Goal: Task Accomplishment & Management: Use online tool/utility

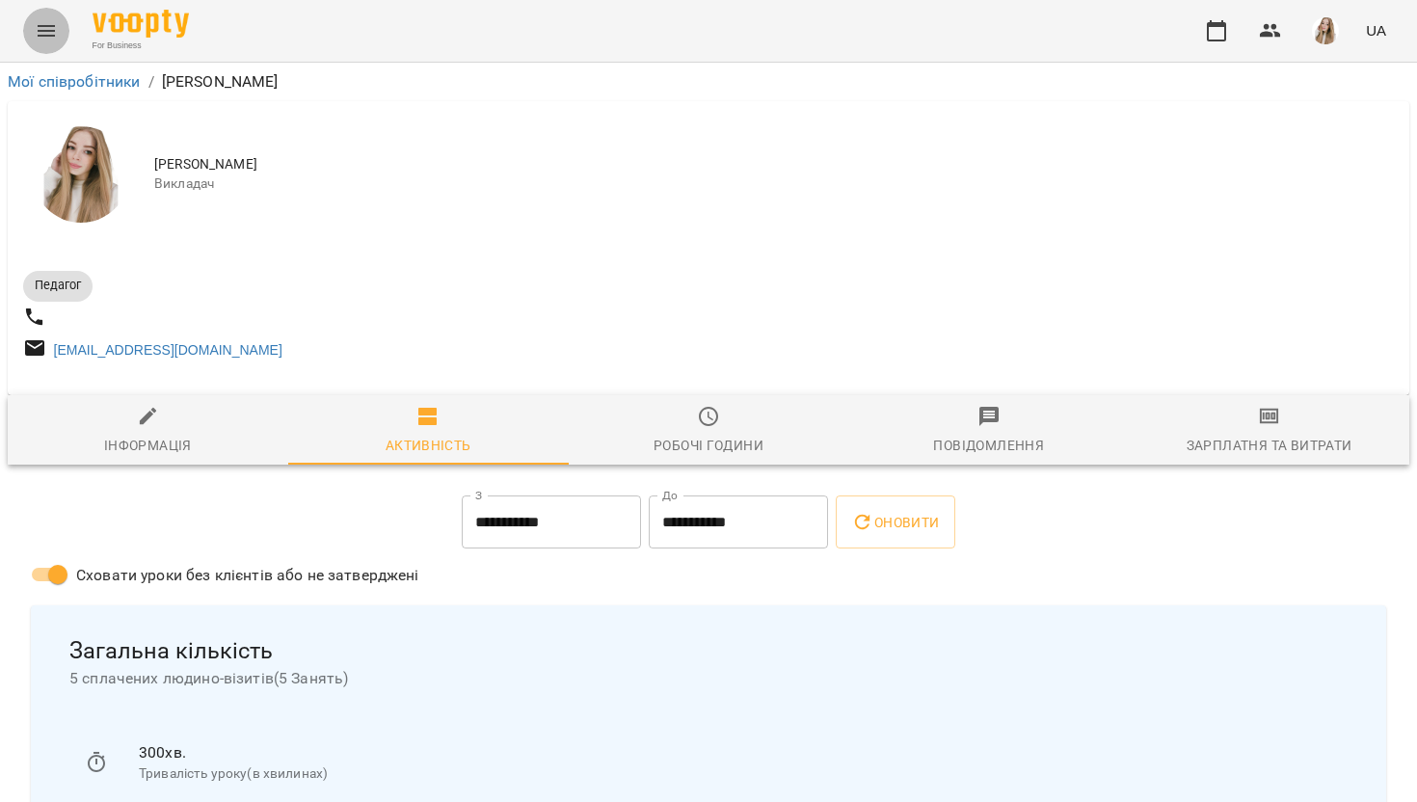
click at [44, 18] on button "Menu" at bounding box center [46, 31] width 46 height 46
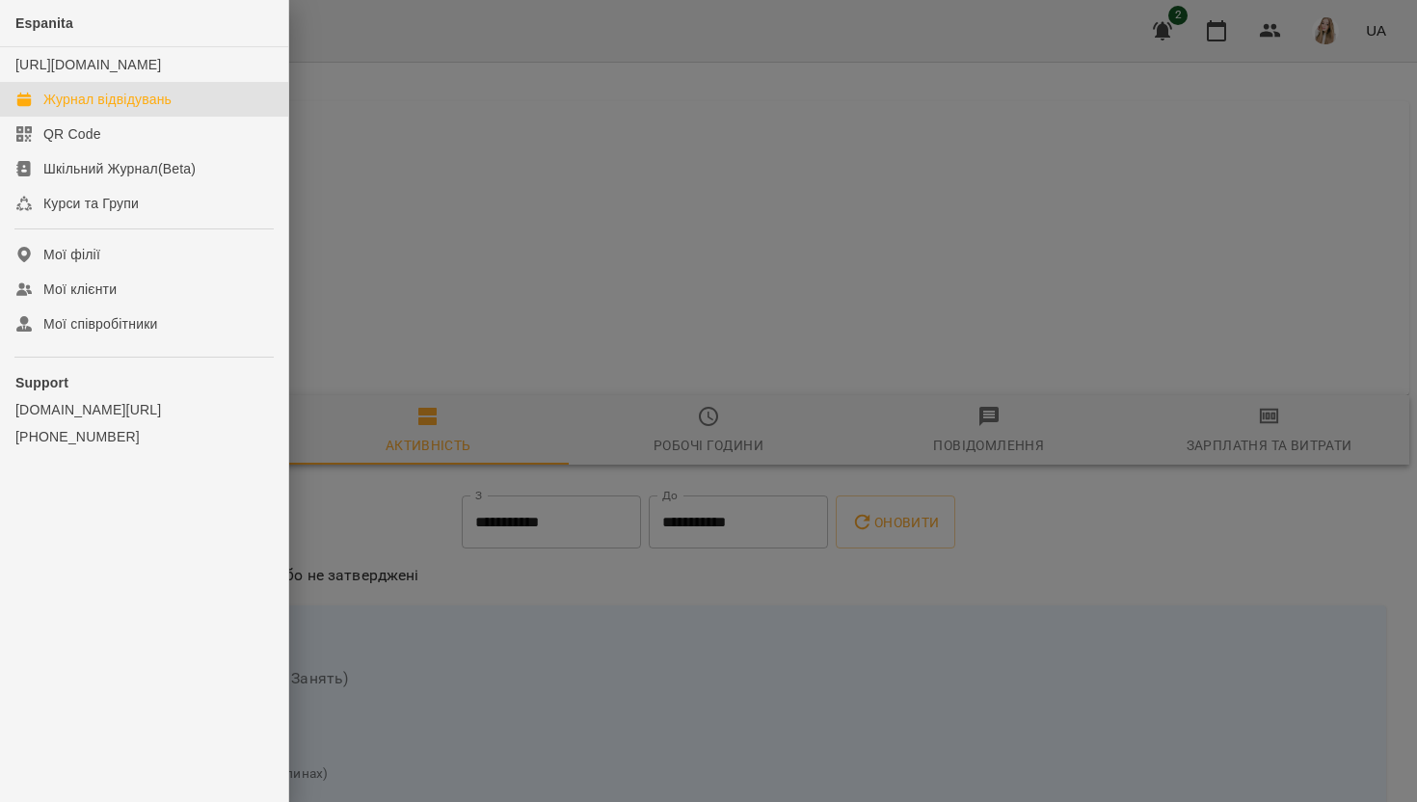
click at [101, 109] on div "Журнал відвідувань" at bounding box center [107, 99] width 128 height 19
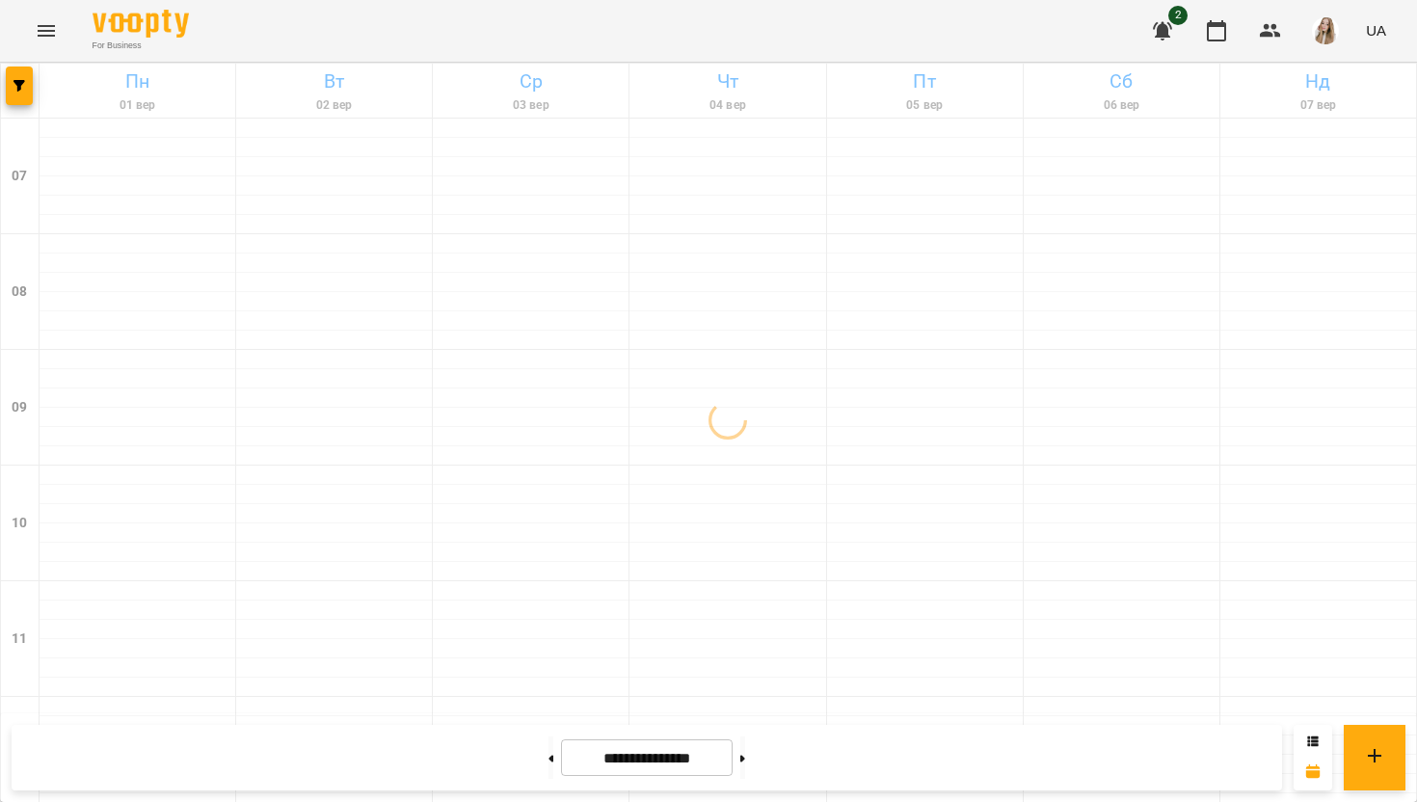
scroll to position [752, 0]
click at [1165, 16] on button "button" at bounding box center [1163, 31] width 46 height 46
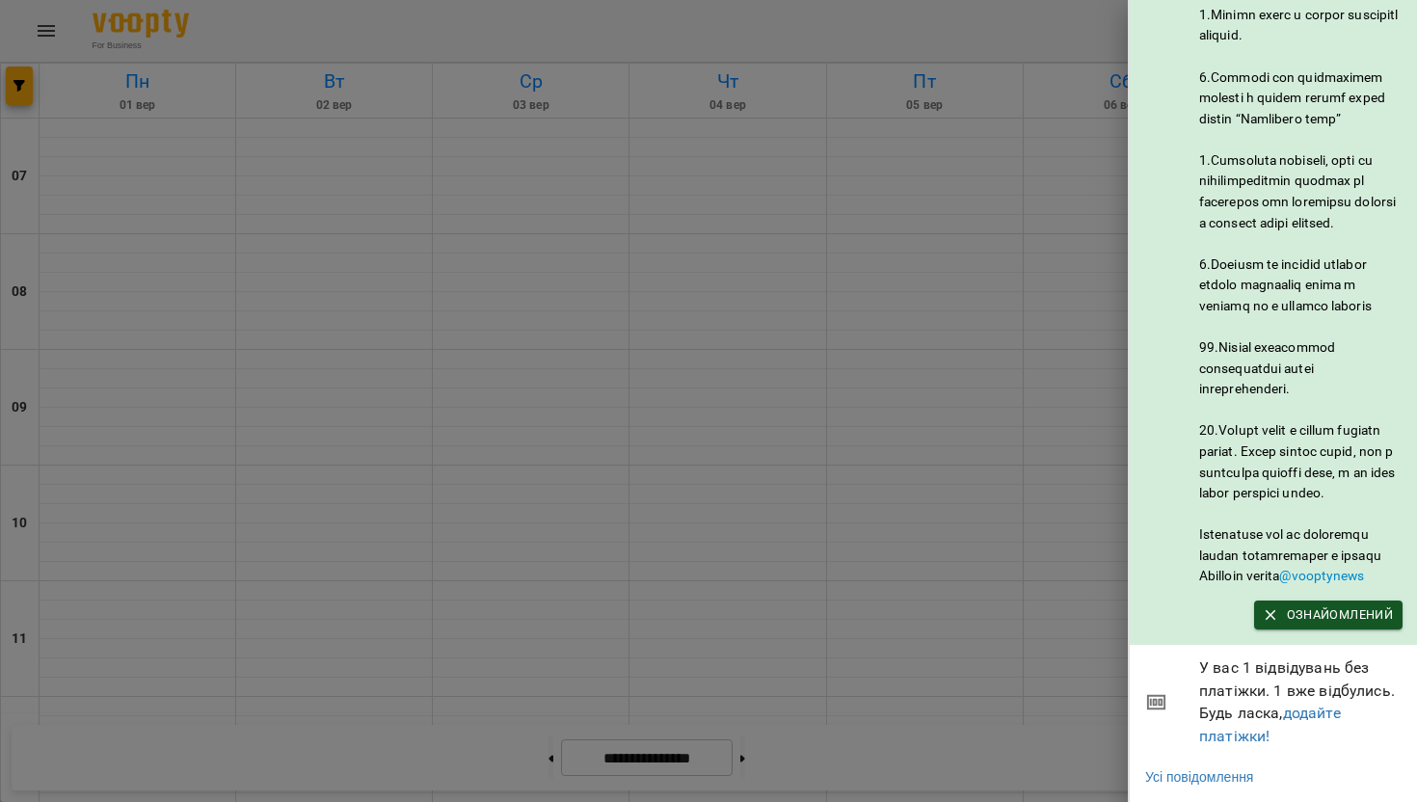
scroll to position [914, 0]
click at [1321, 682] on span "У вас 1 відвідувань без платіжки. 1 вже відбулись. Будь ласка, додайте платіжки!" at bounding box center [1300, 702] width 203 height 91
click at [1329, 620] on span "Ознайомлений" at bounding box center [1328, 614] width 129 height 21
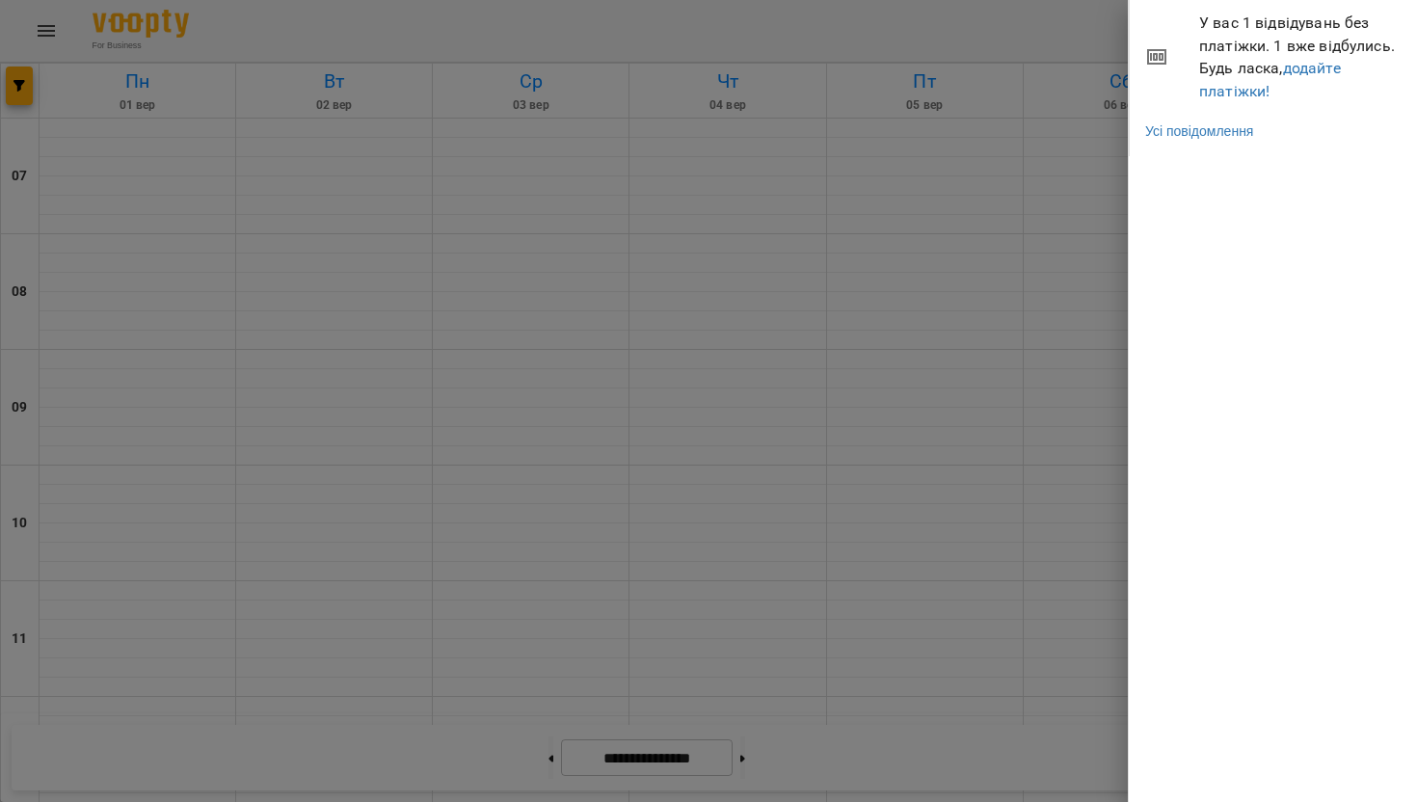
click at [1022, 521] on div at bounding box center [708, 401] width 1417 height 802
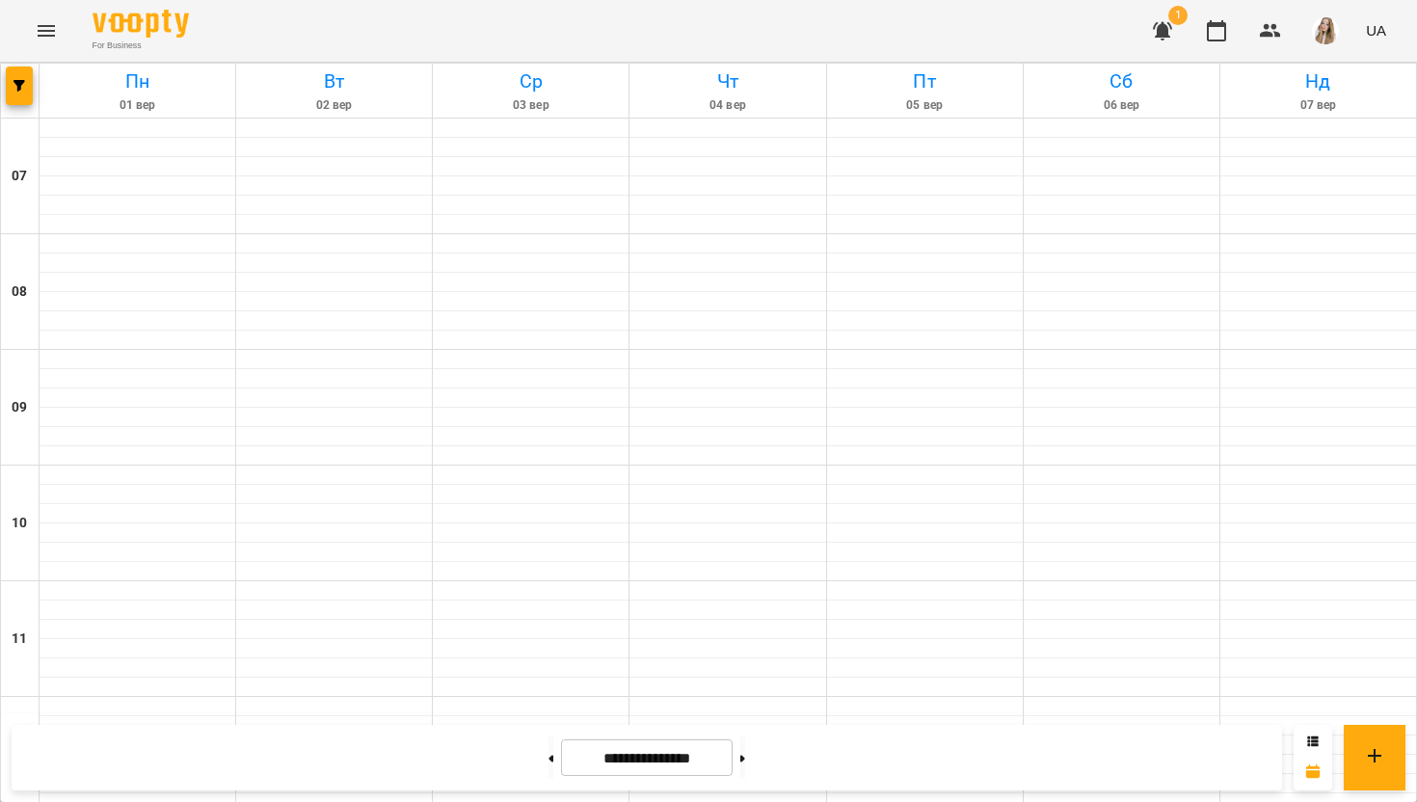
scroll to position [1251, 0]
click at [745, 755] on button at bounding box center [742, 758] width 5 height 42
click at [745, 761] on button at bounding box center [742, 758] width 5 height 42
type input "**********"
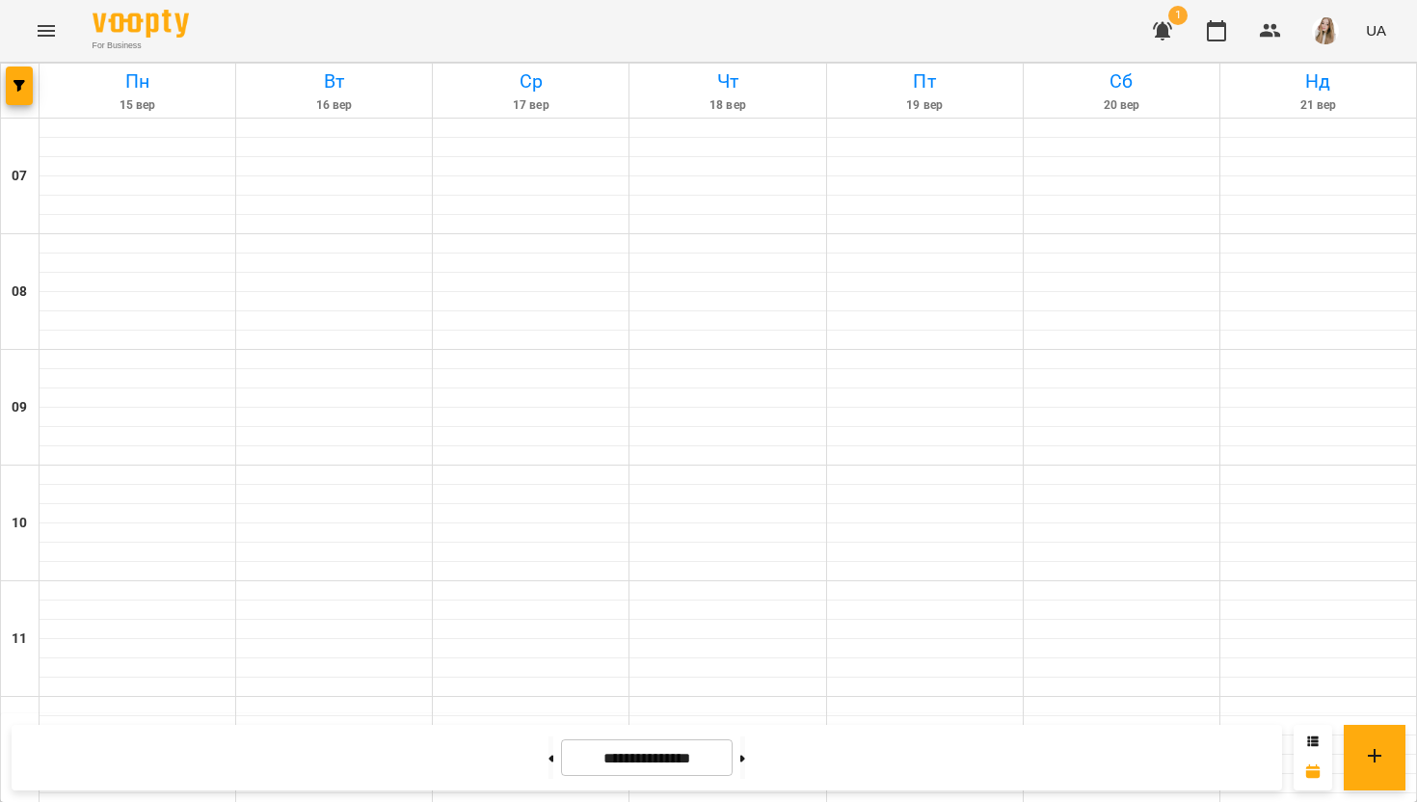
scroll to position [1155, 0]
click at [1183, 28] on button "button" at bounding box center [1163, 31] width 46 height 46
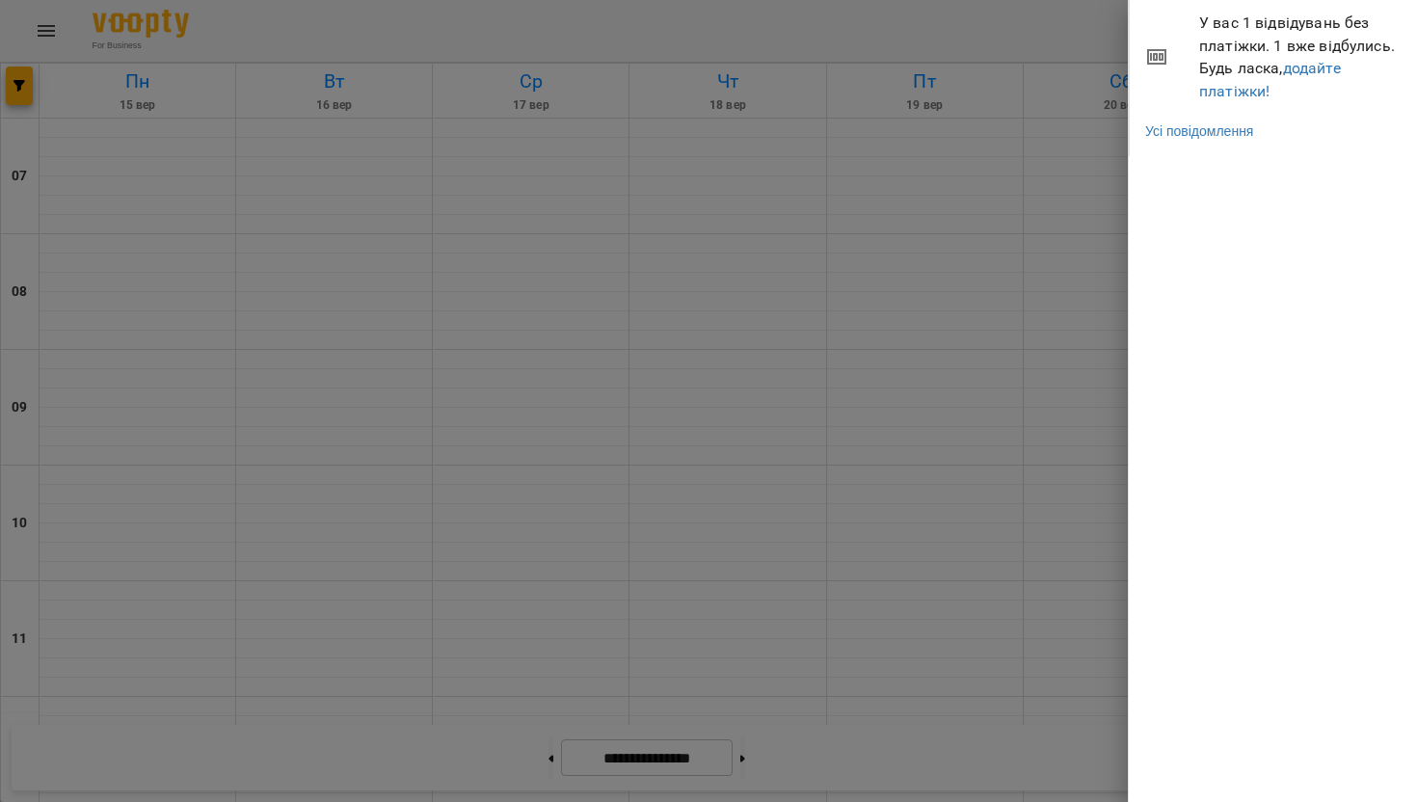
click at [1254, 63] on span "У вас 1 відвідувань без платіжки. 1 вже відбулись. Будь ласка, додайте платіжки!" at bounding box center [1300, 57] width 203 height 91
click at [1167, 55] on icon at bounding box center [1156, 56] width 23 height 23
click at [1156, 55] on icon at bounding box center [1156, 57] width 13 height 8
click at [1281, 37] on span "У вас 1 відвідувань без платіжки. 1 вже відбулись. Будь ласка, додайте платіжки!" at bounding box center [1300, 57] width 203 height 91
click at [1325, 70] on link "додайте платіжки!" at bounding box center [1270, 79] width 142 height 41
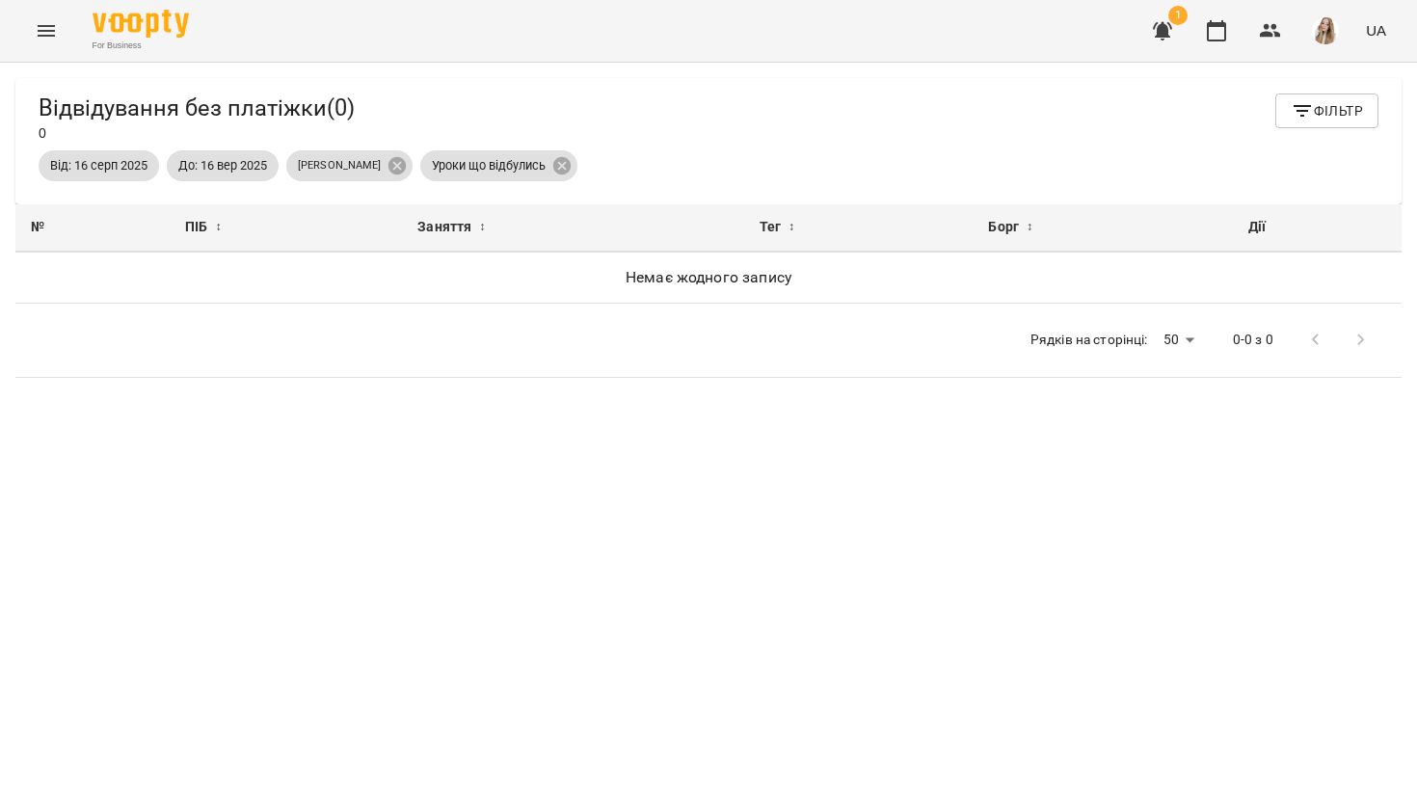
click at [60, 42] on button "Menu" at bounding box center [46, 31] width 46 height 46
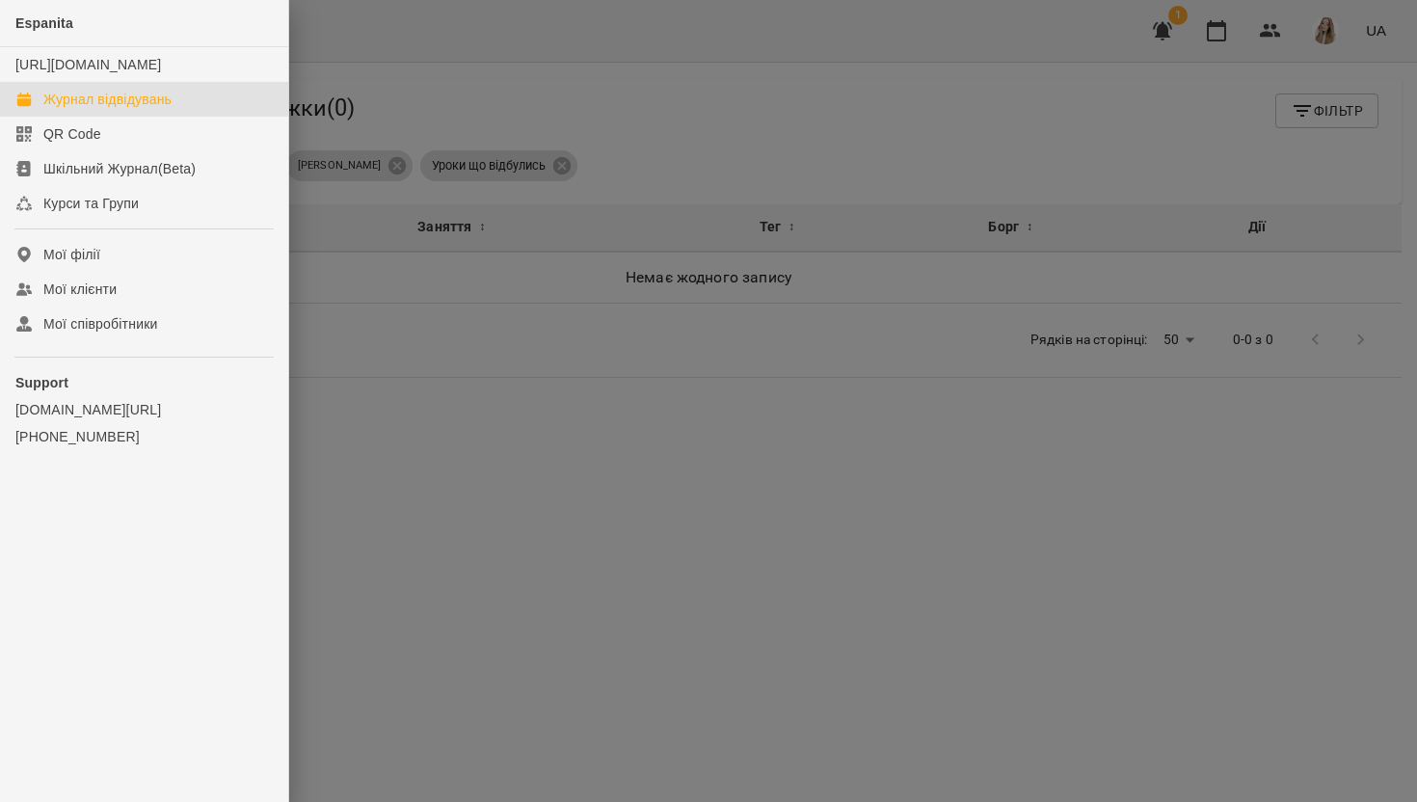
click at [94, 108] on link "Журнал відвідувань" at bounding box center [144, 99] width 288 height 35
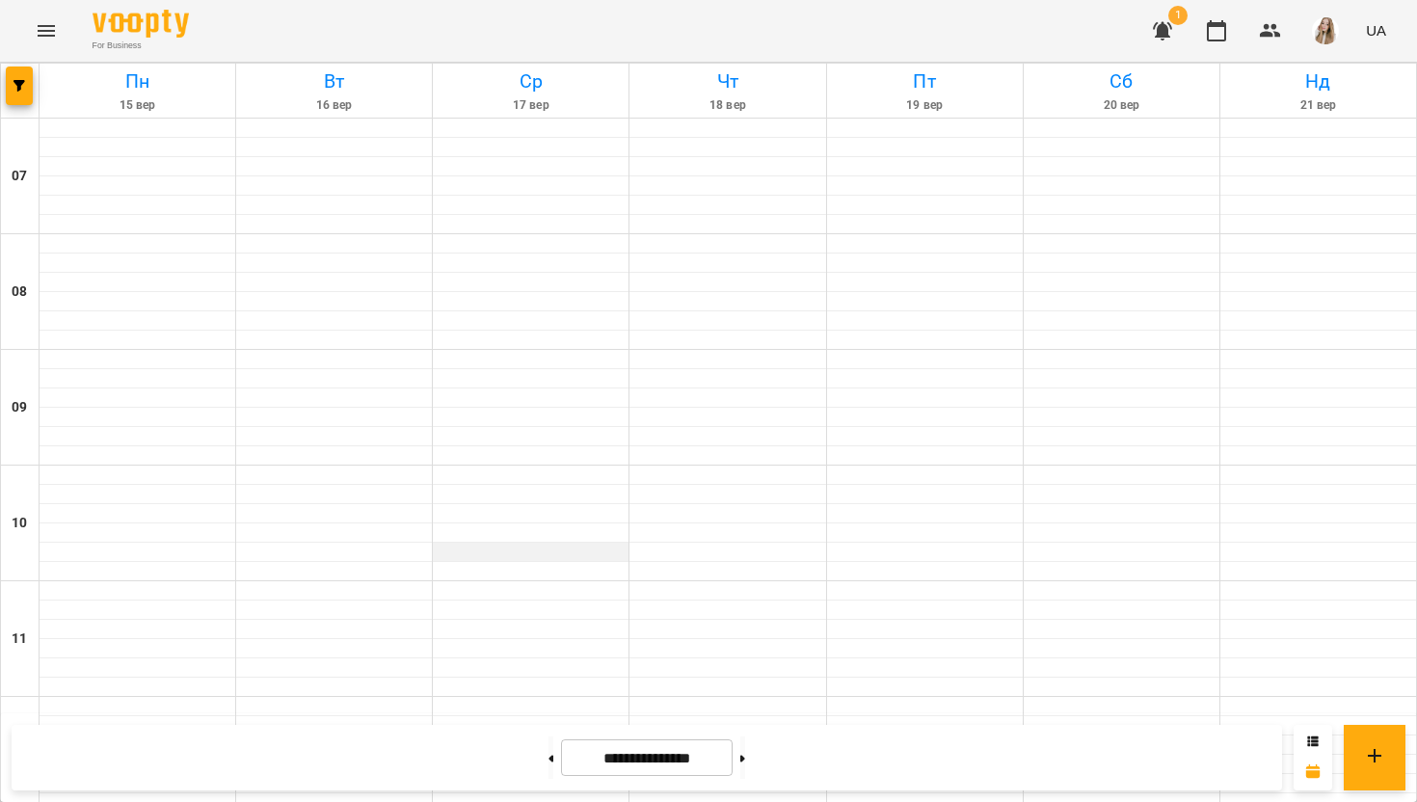
scroll to position [1234, 0]
click at [1335, 32] on img "button" at bounding box center [1325, 30] width 27 height 27
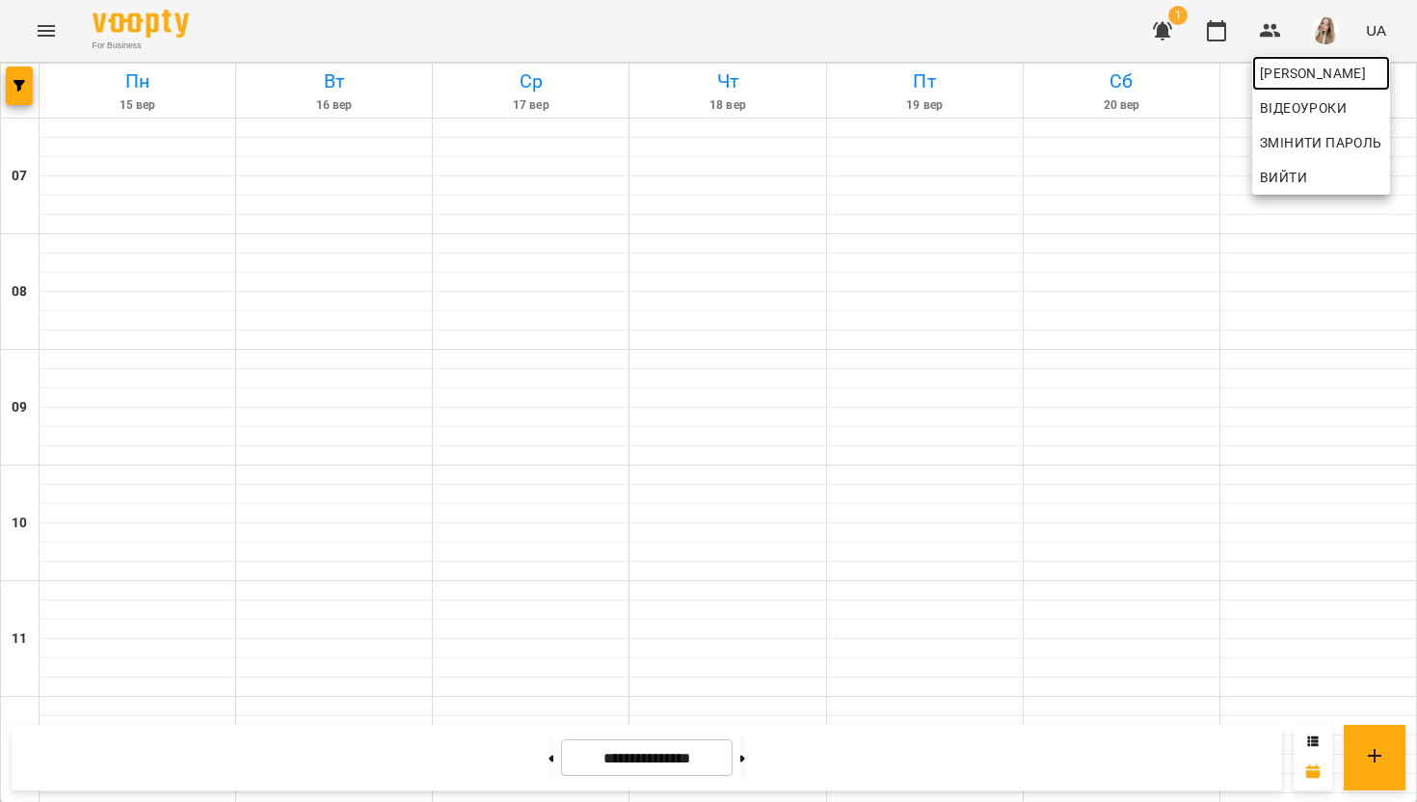
click at [1323, 70] on span "[PERSON_NAME]" at bounding box center [1321, 73] width 122 height 23
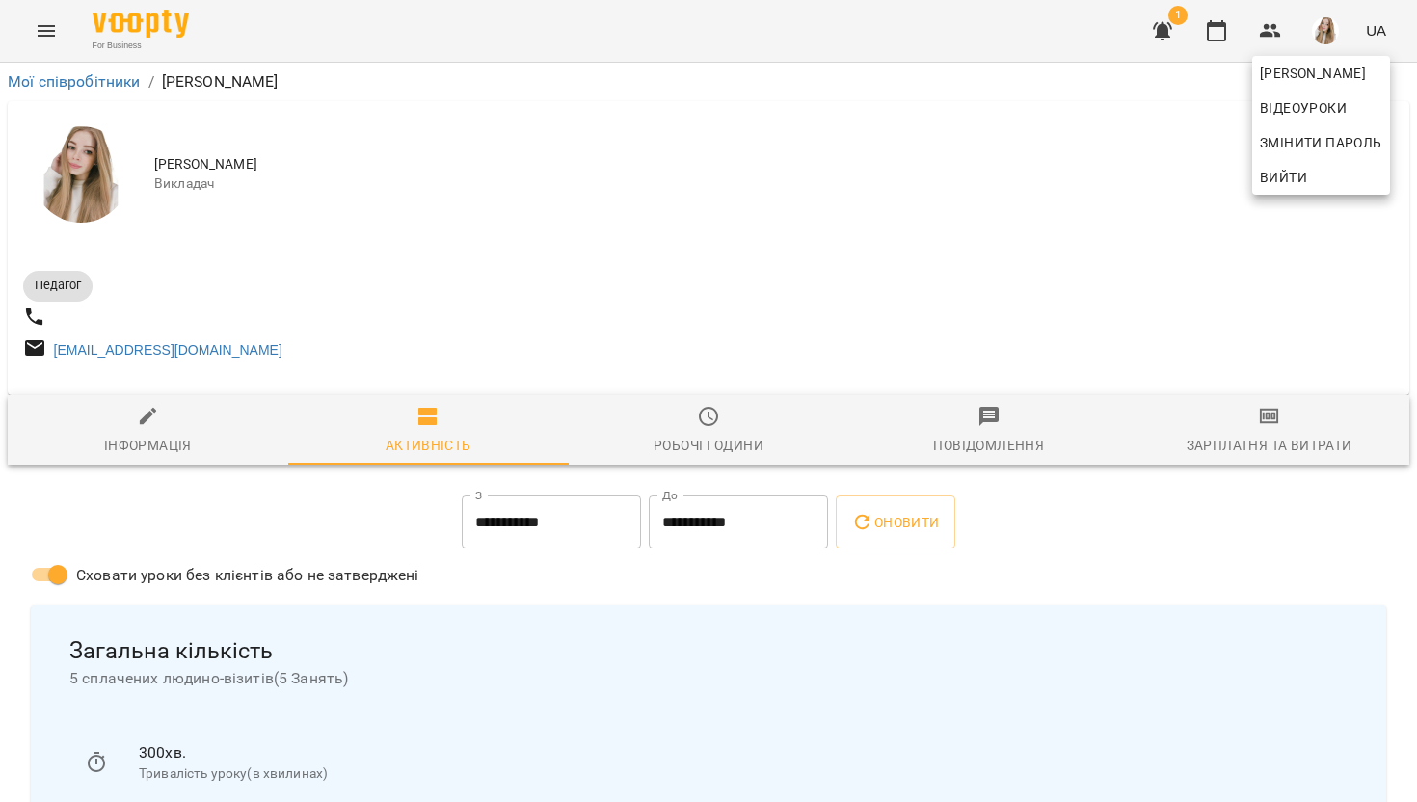
click at [1291, 428] on div at bounding box center [708, 401] width 1417 height 802
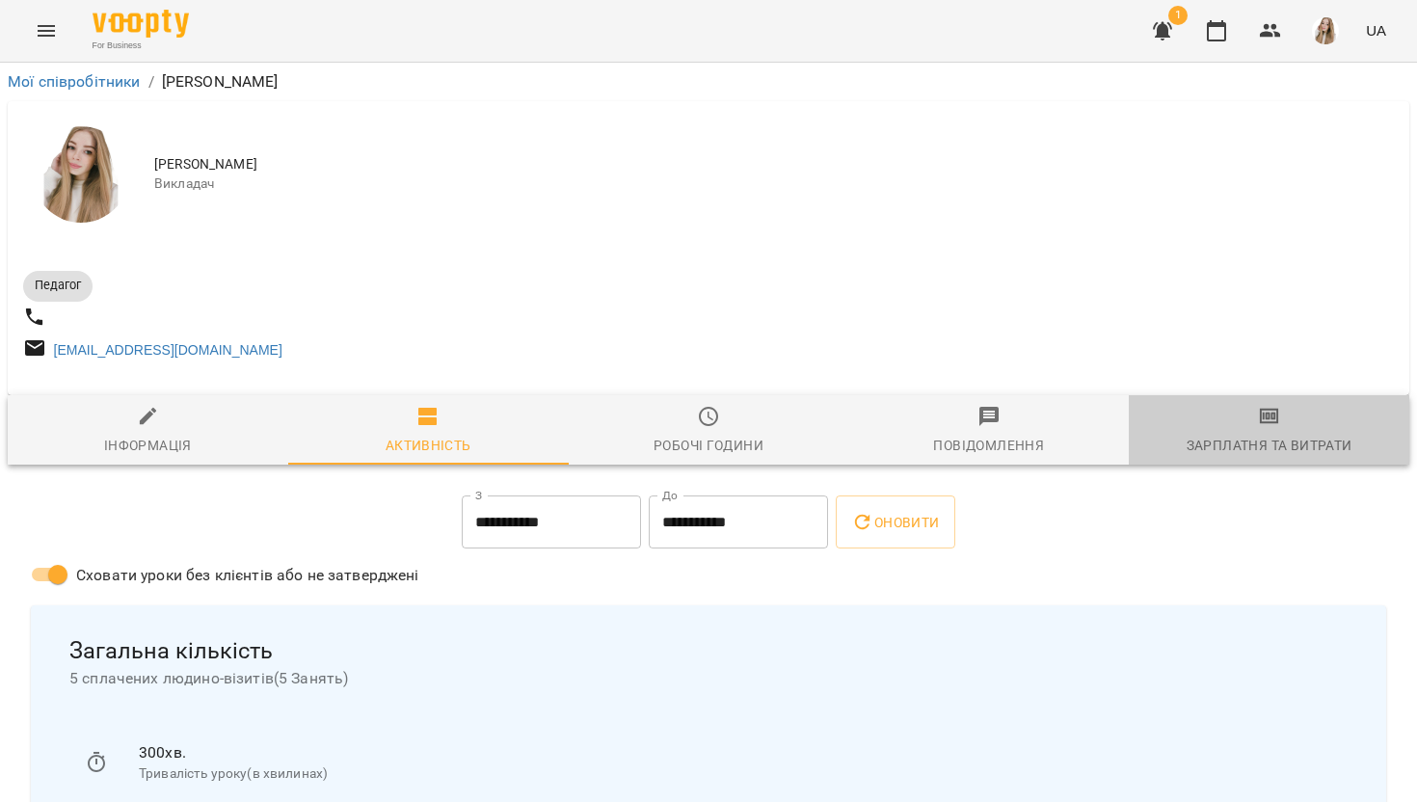
click at [1278, 424] on icon "button" at bounding box center [1269, 416] width 19 height 15
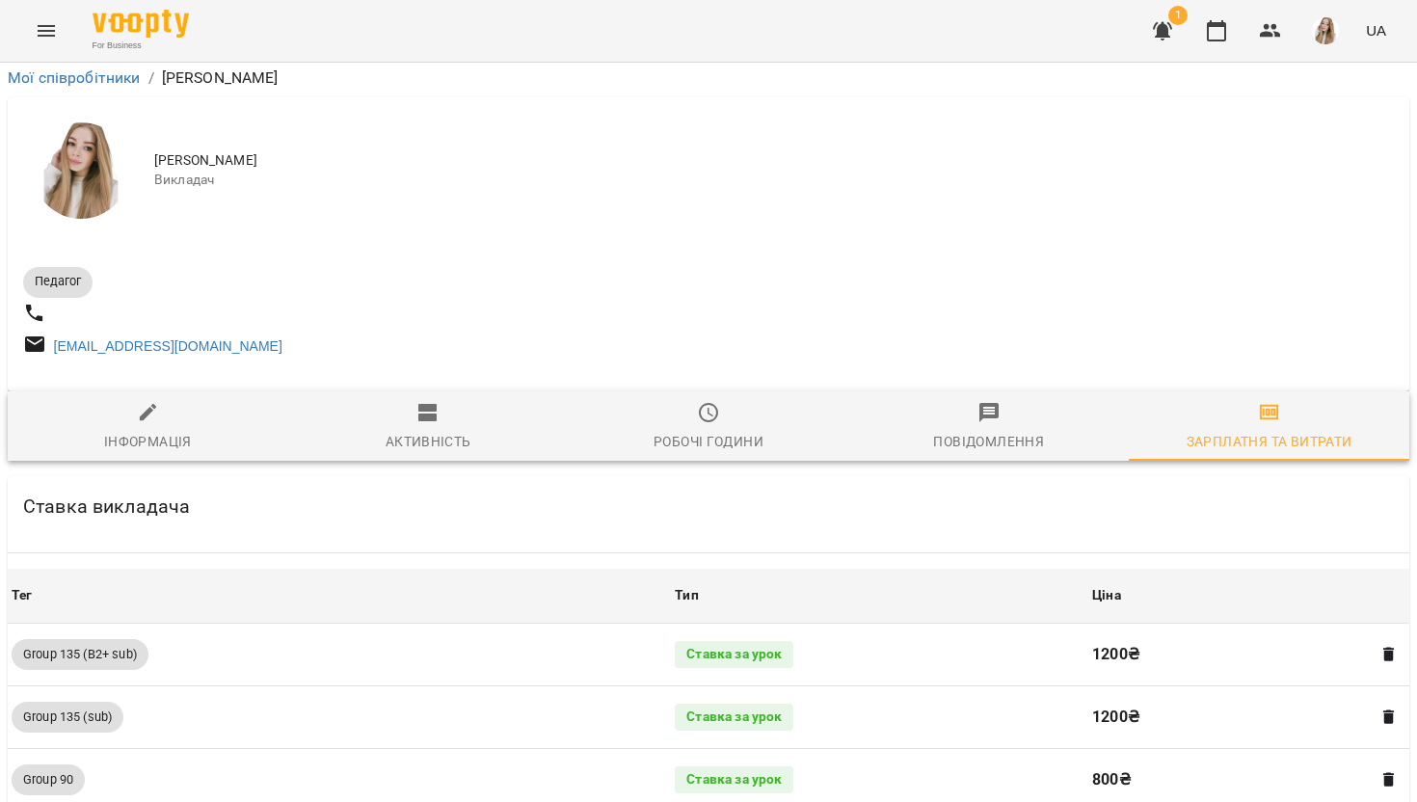
scroll to position [2206, 0]
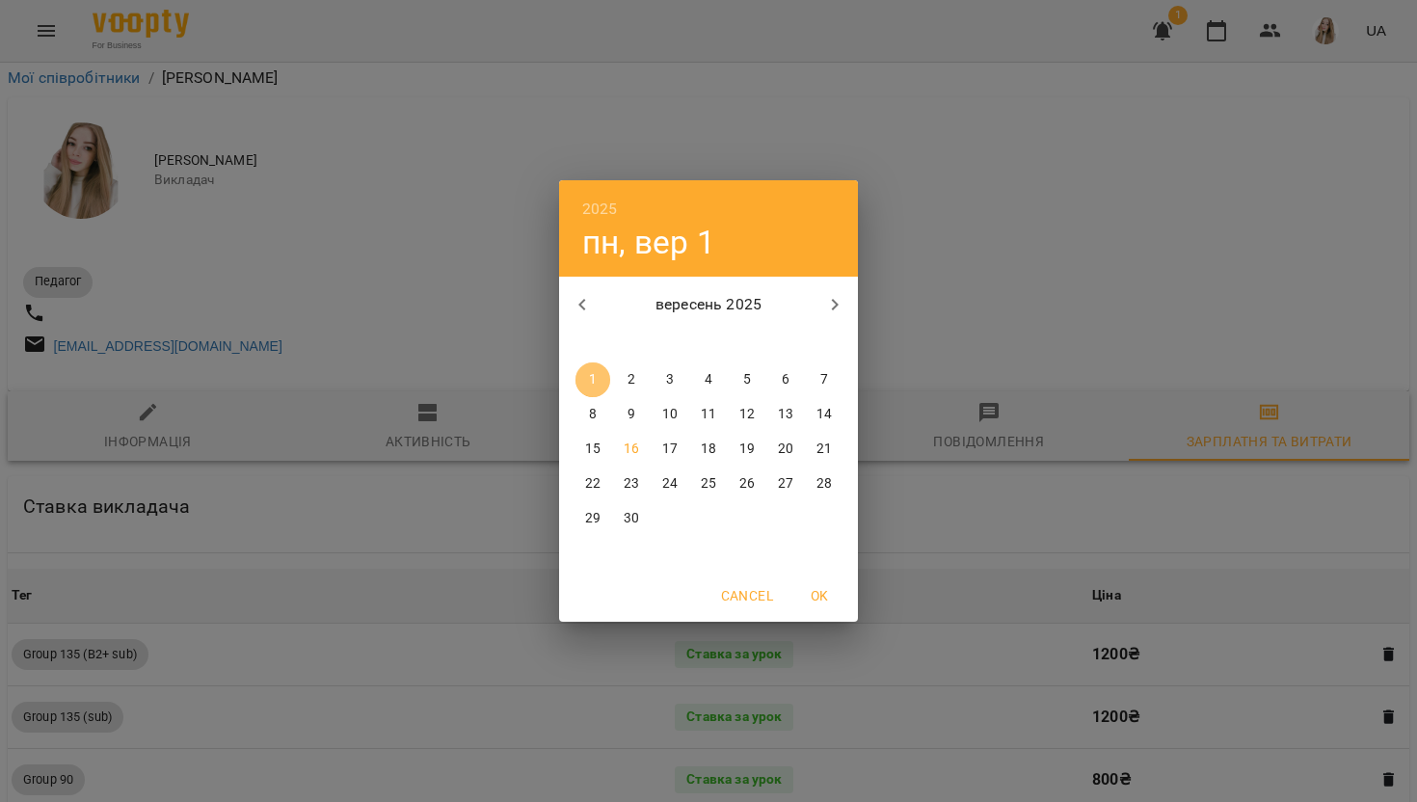
click at [598, 384] on span "1" at bounding box center [593, 379] width 35 height 19
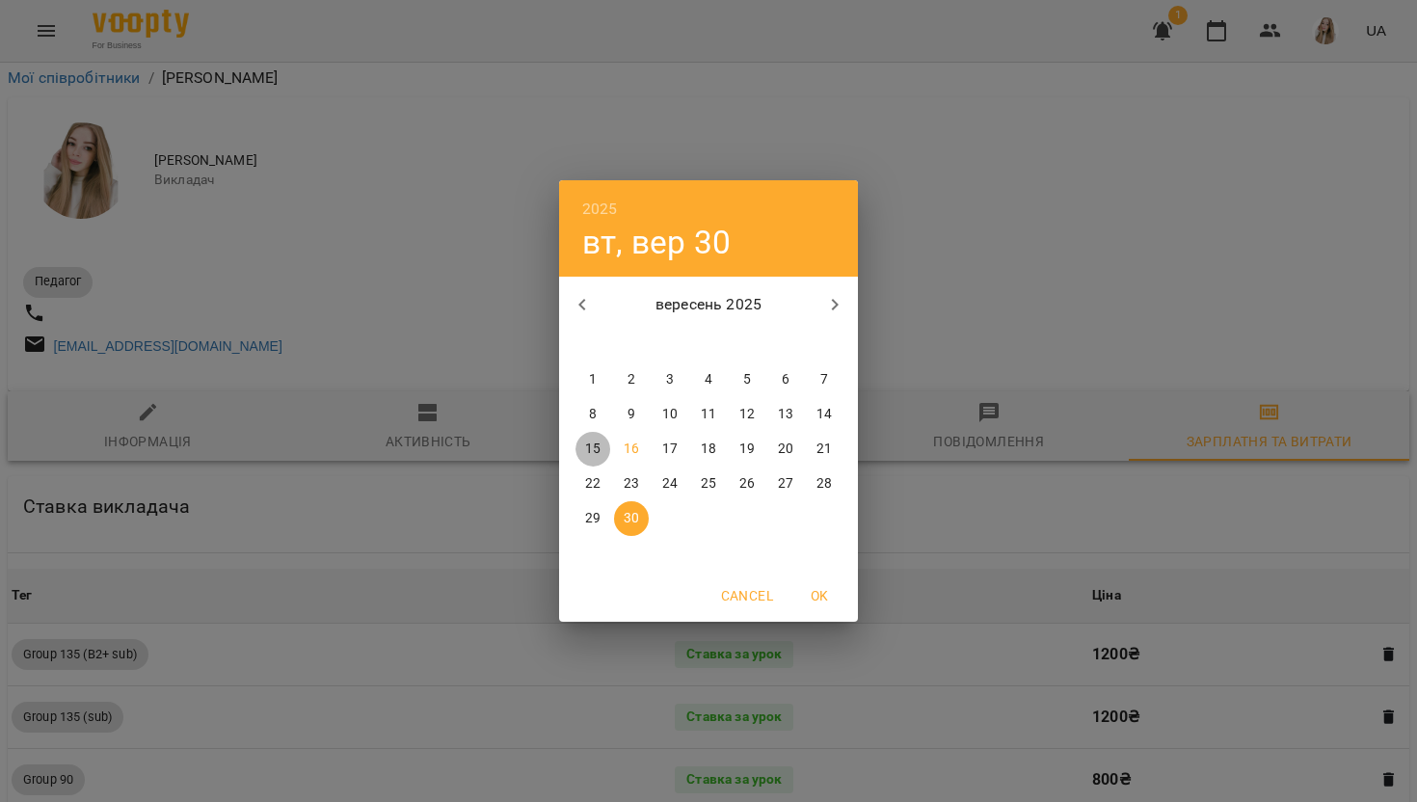
click at [601, 444] on span "15" at bounding box center [593, 449] width 35 height 19
type input "**********"
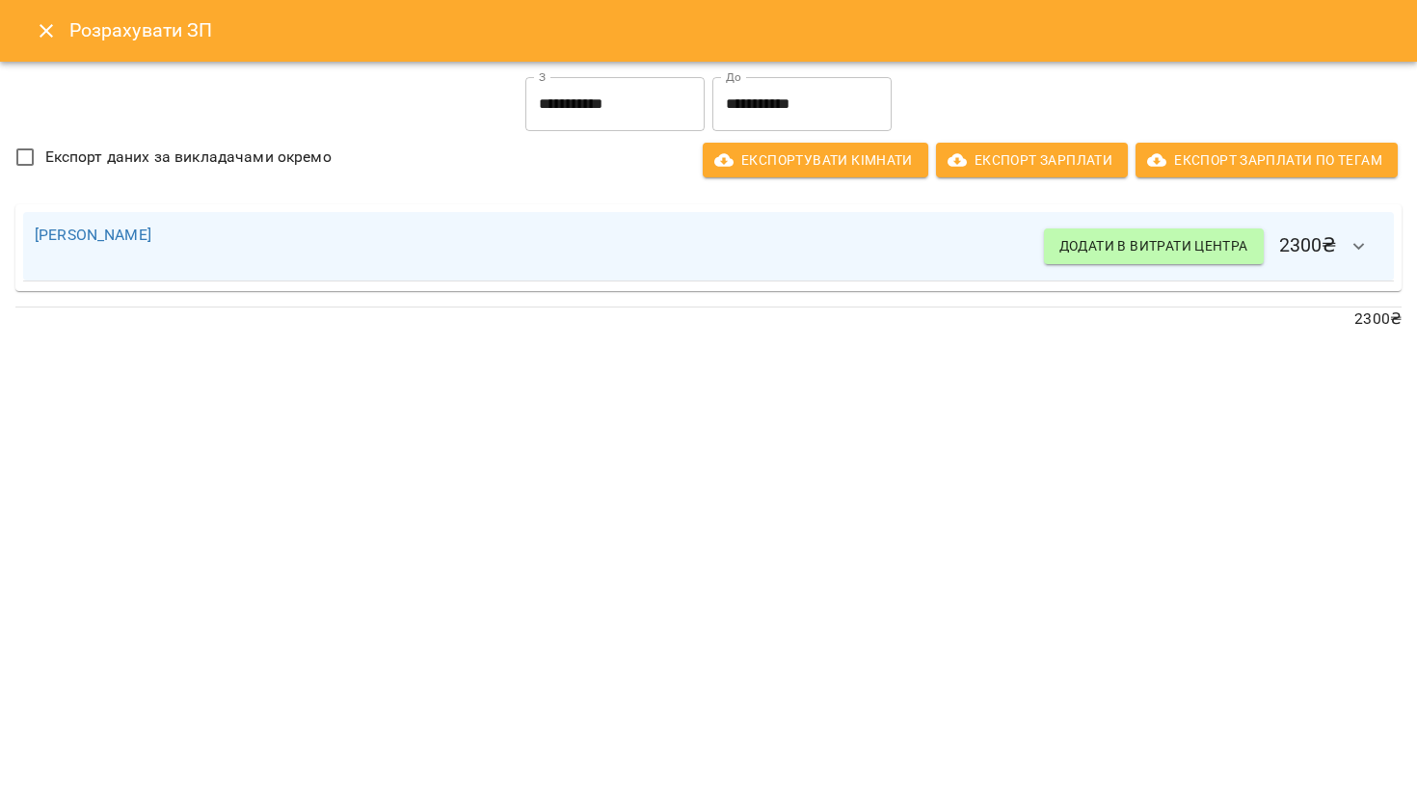
click at [651, 104] on input "**********" at bounding box center [614, 104] width 179 height 54
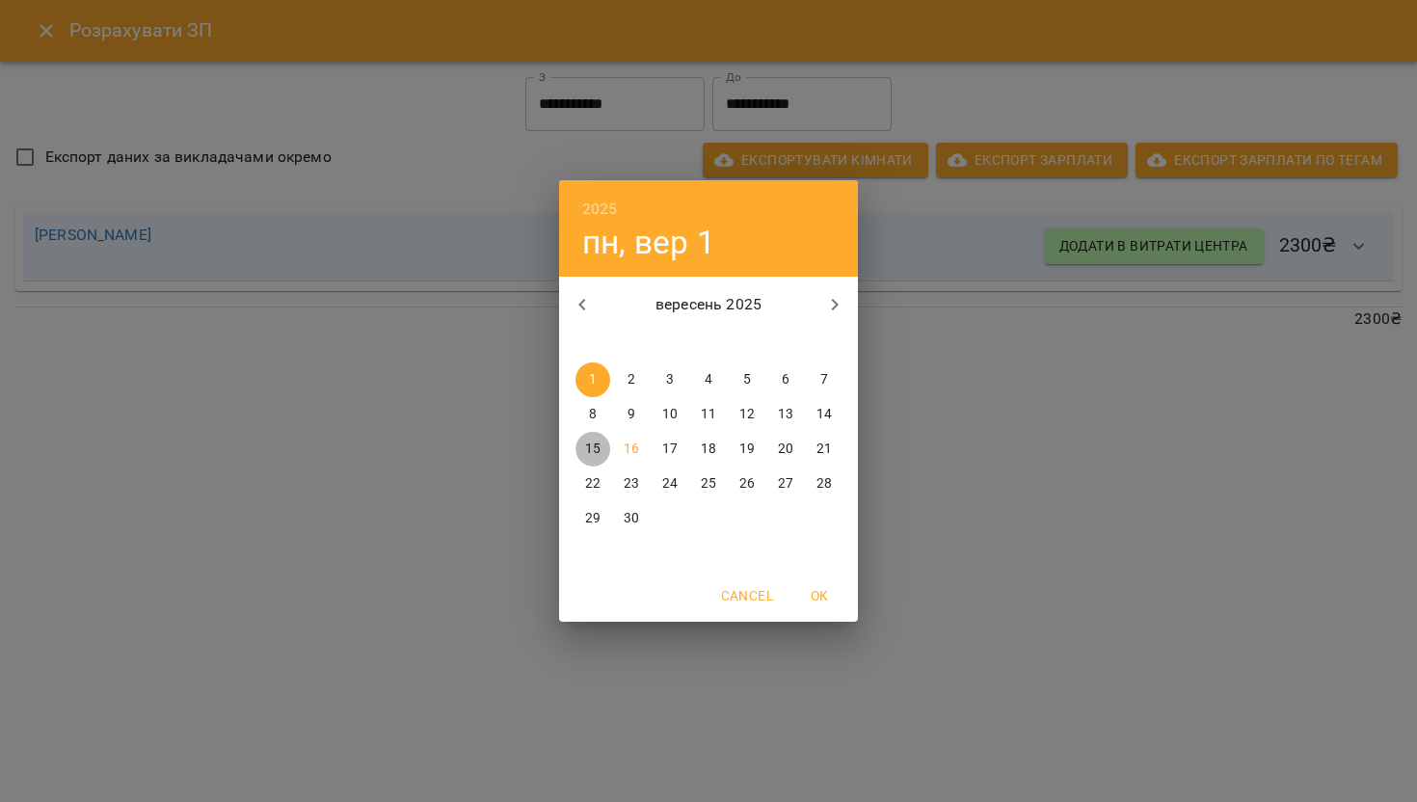
click at [602, 447] on span "15" at bounding box center [593, 449] width 35 height 19
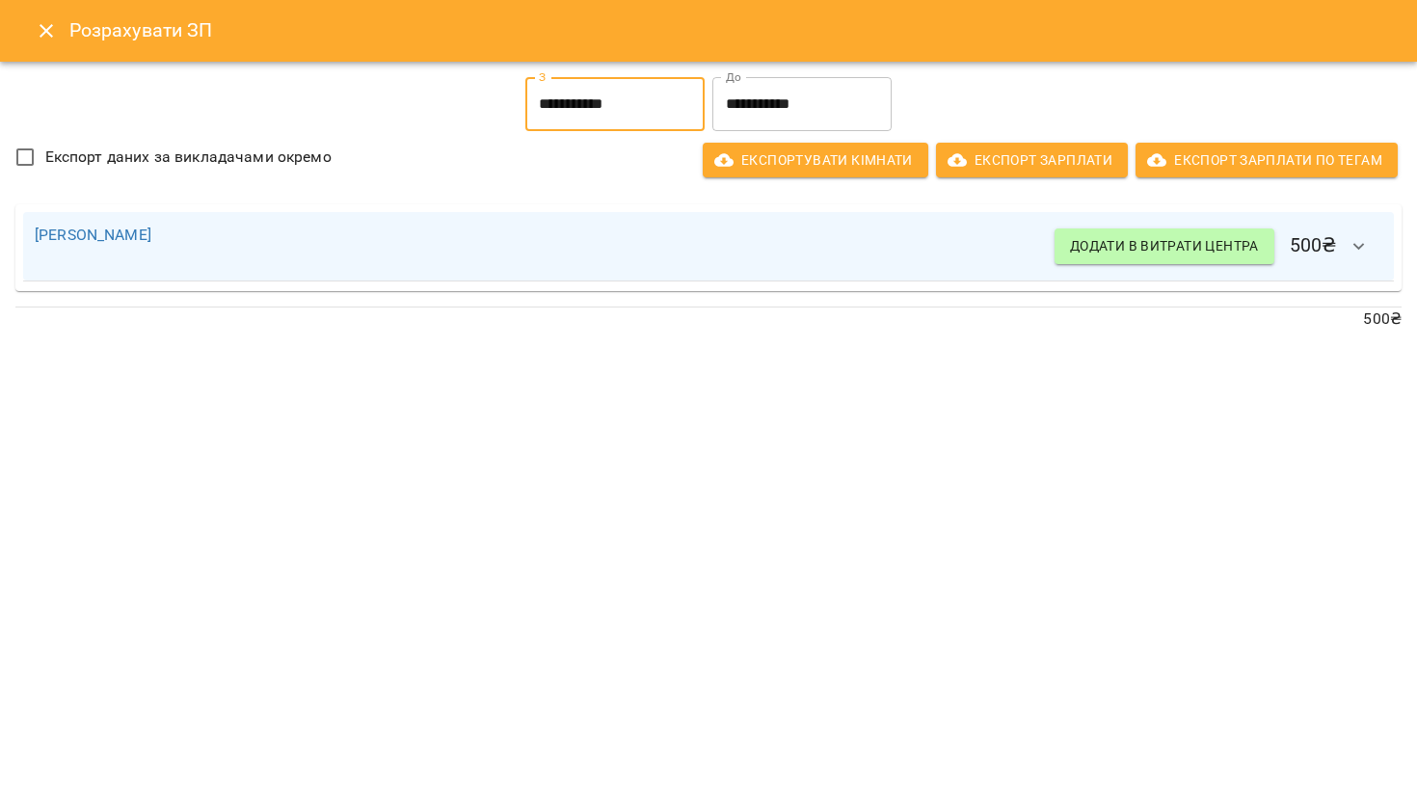
click at [645, 116] on input "**********" at bounding box center [614, 104] width 179 height 54
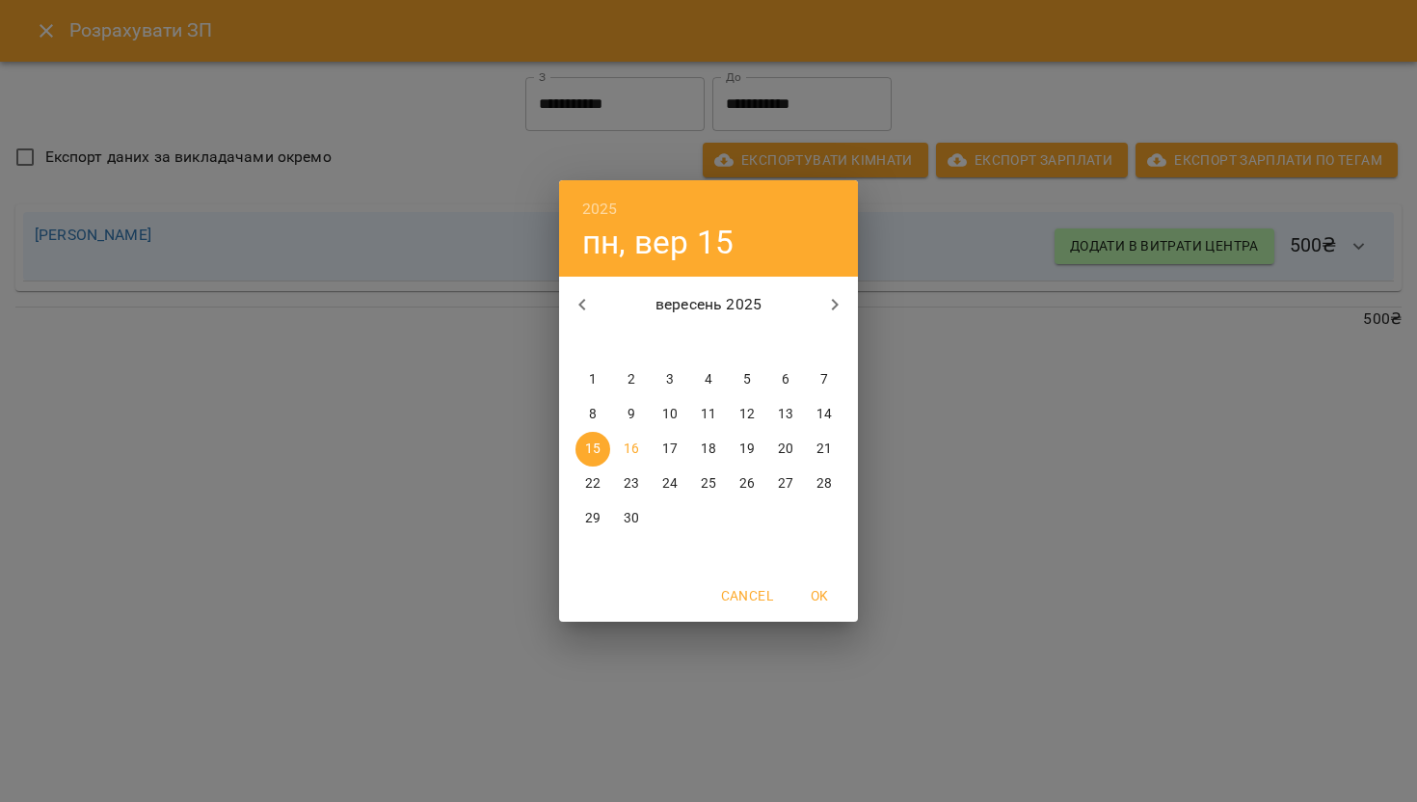
click at [586, 361] on div "[DATE] пн вт ср чт пт сб нд 1 2 3 4 5 6 7 8 9 10 11 12 13 14 15 16 17 18 19 20 …" at bounding box center [708, 424] width 299 height 294
click at [587, 372] on span "1" at bounding box center [593, 379] width 35 height 19
type input "**********"
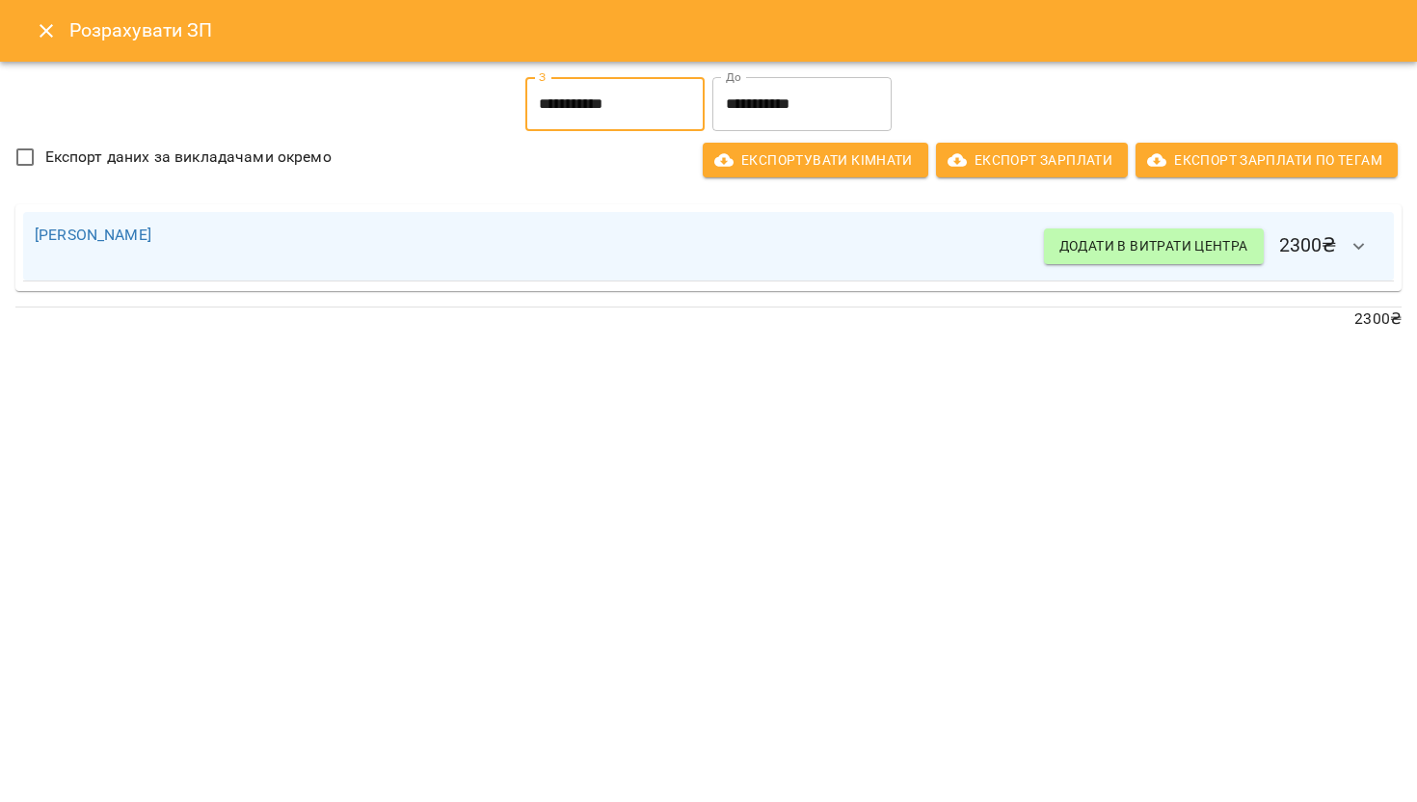
click at [788, 96] on input "**********" at bounding box center [801, 104] width 179 height 54
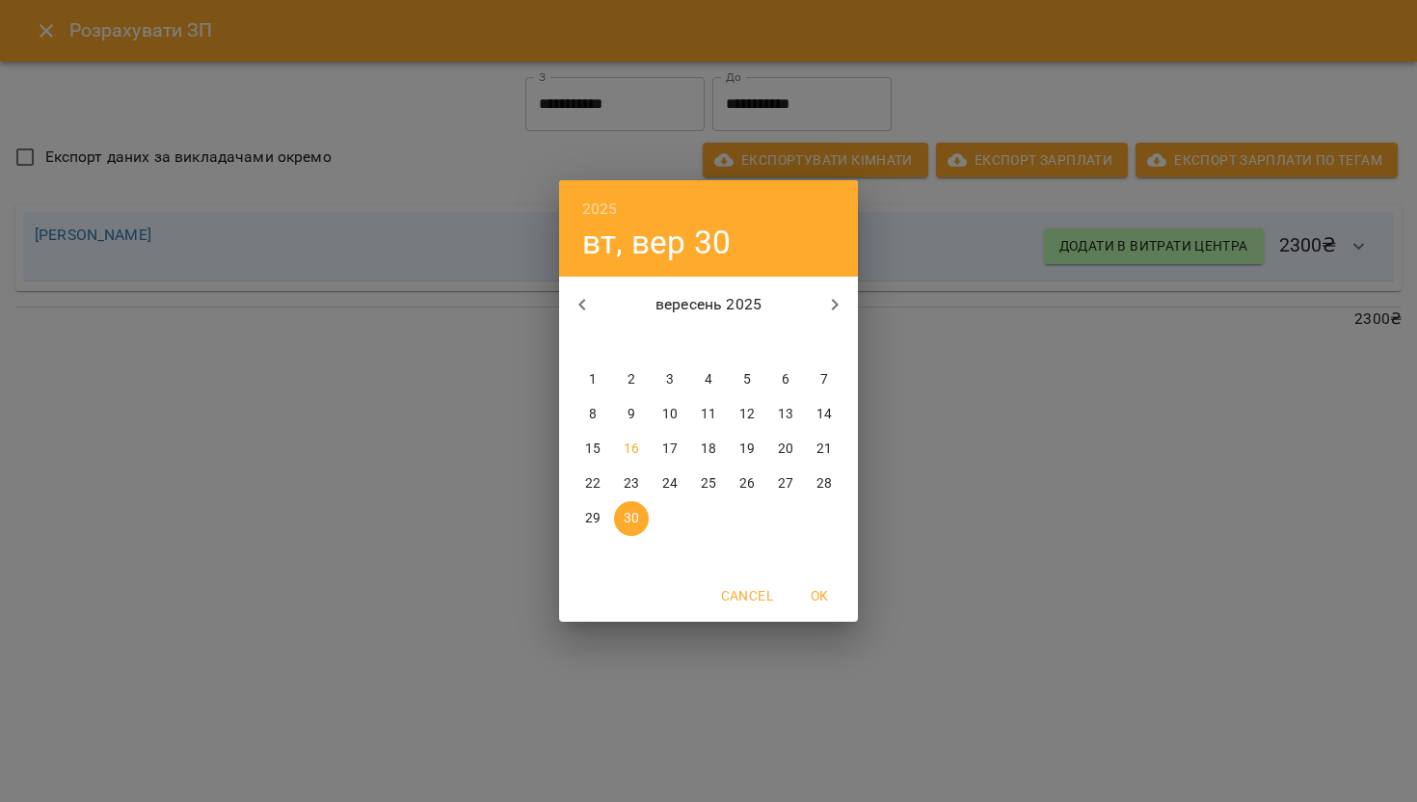
click at [600, 445] on p "15" at bounding box center [592, 449] width 15 height 19
type input "**********"
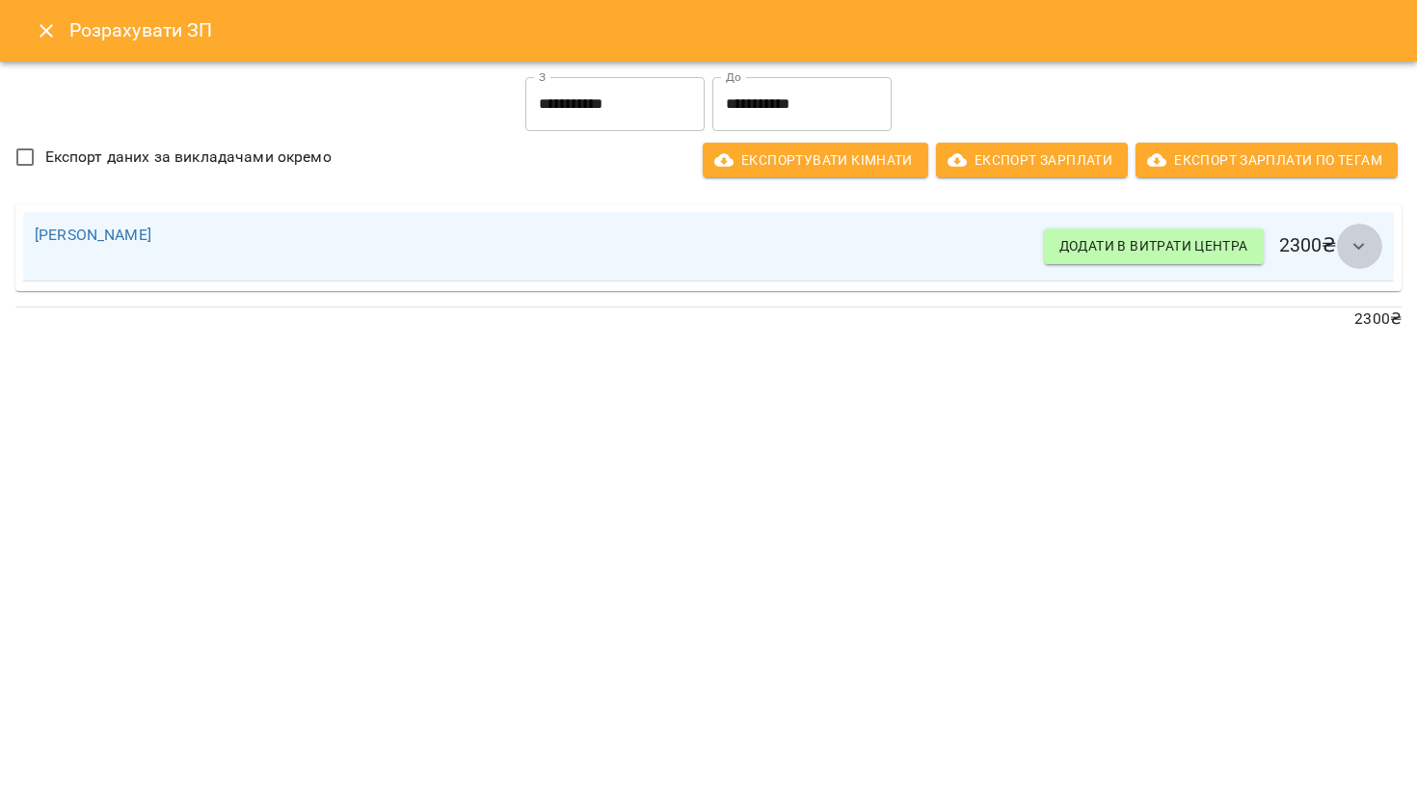
click at [1359, 237] on icon "button" at bounding box center [1359, 246] width 23 height 23
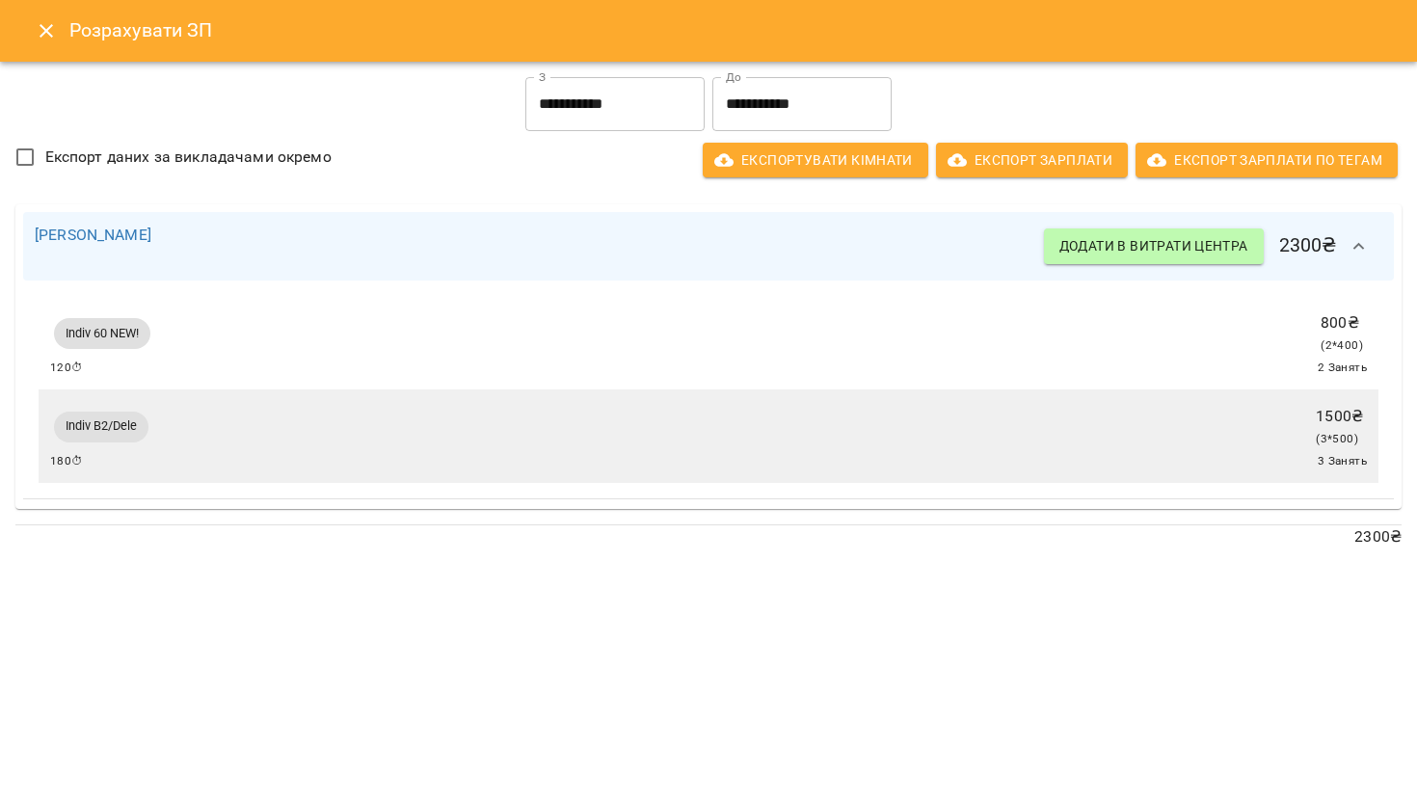
click at [36, 26] on icon "Close" at bounding box center [46, 30] width 23 height 23
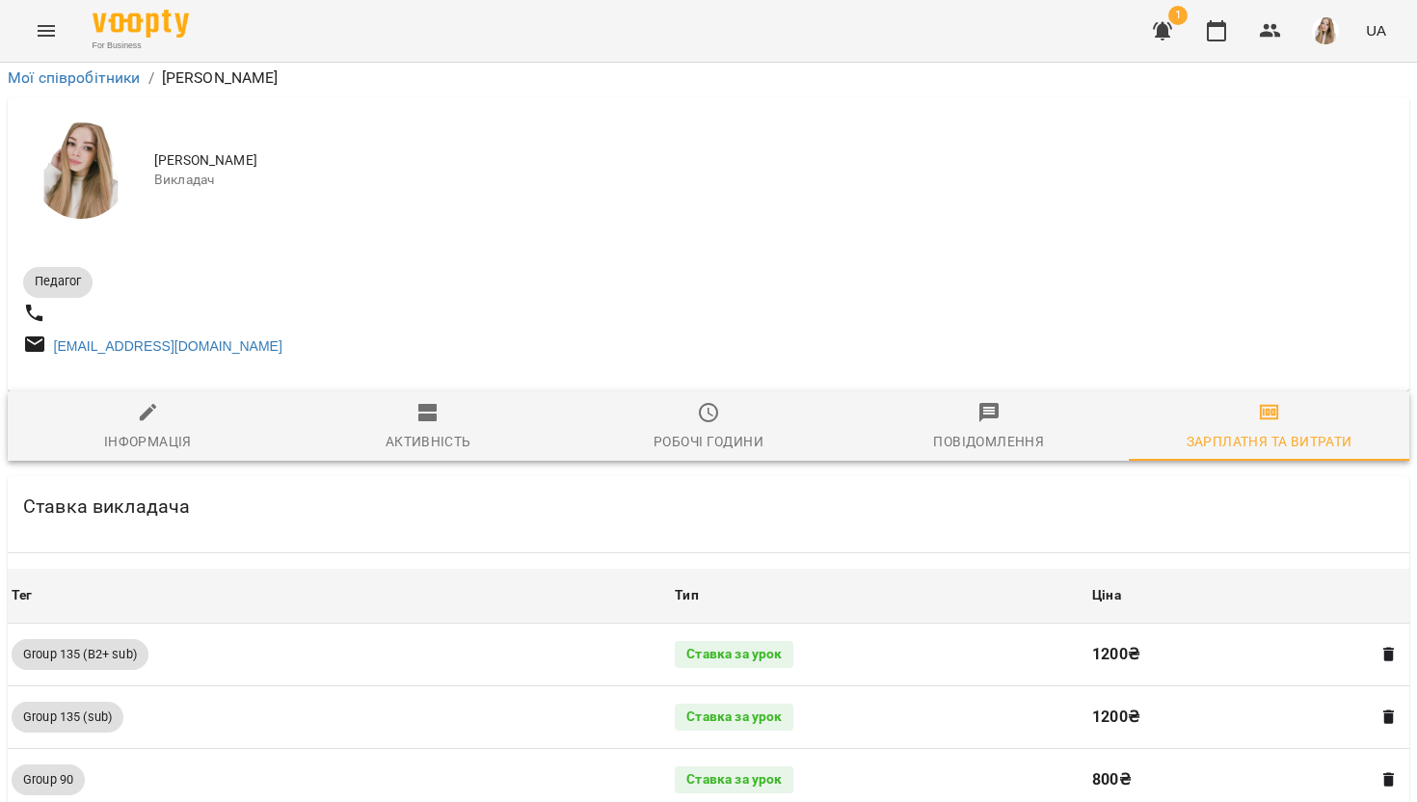
scroll to position [356, 0]
click at [30, 26] on button "Menu" at bounding box center [46, 31] width 46 height 46
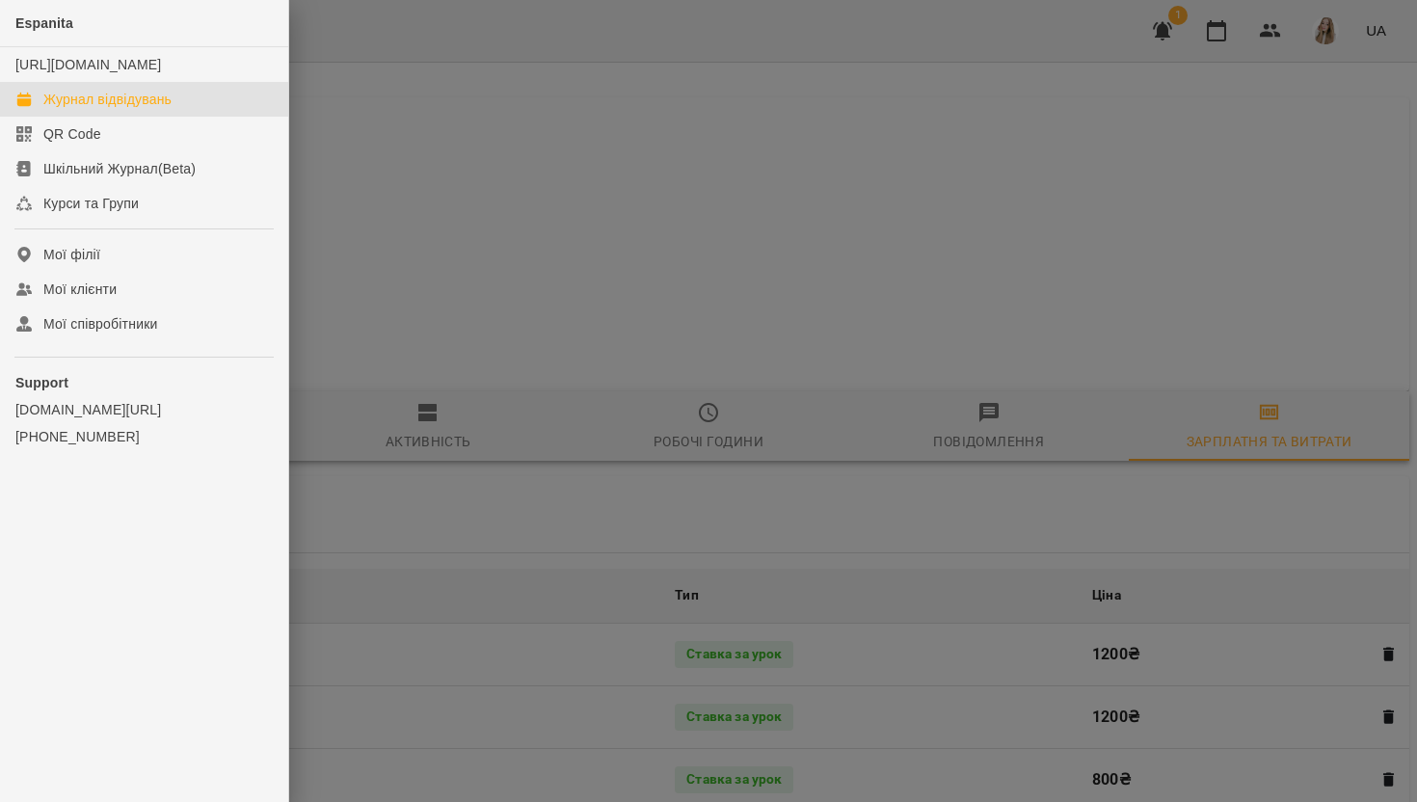
click at [82, 109] on div "Журнал відвідувань" at bounding box center [107, 99] width 128 height 19
